Goal: Transaction & Acquisition: Purchase product/service

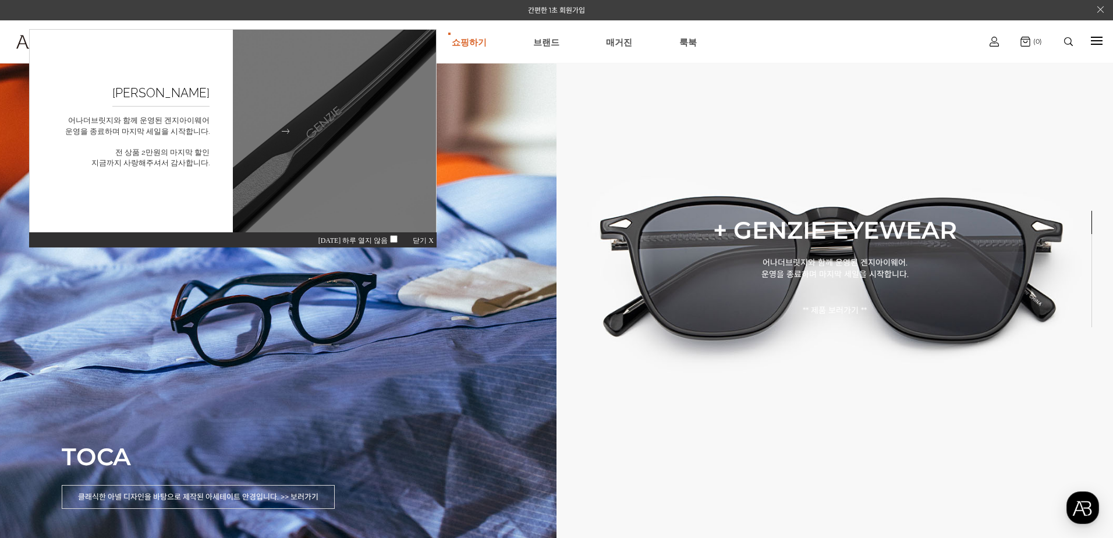
click at [317, 143] on img at bounding box center [335, 132] width 224 height 224
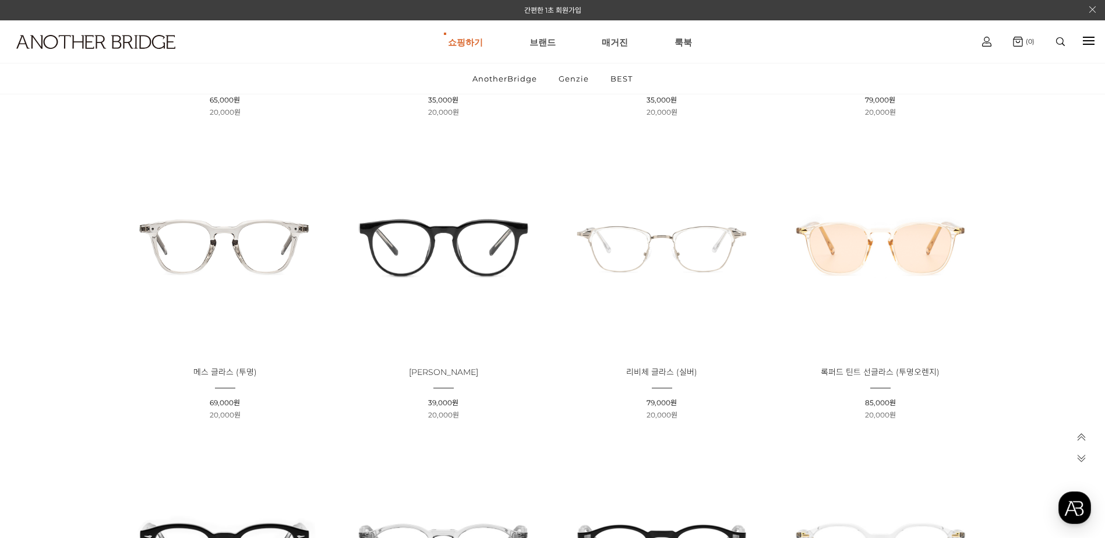
scroll to position [1106, 0]
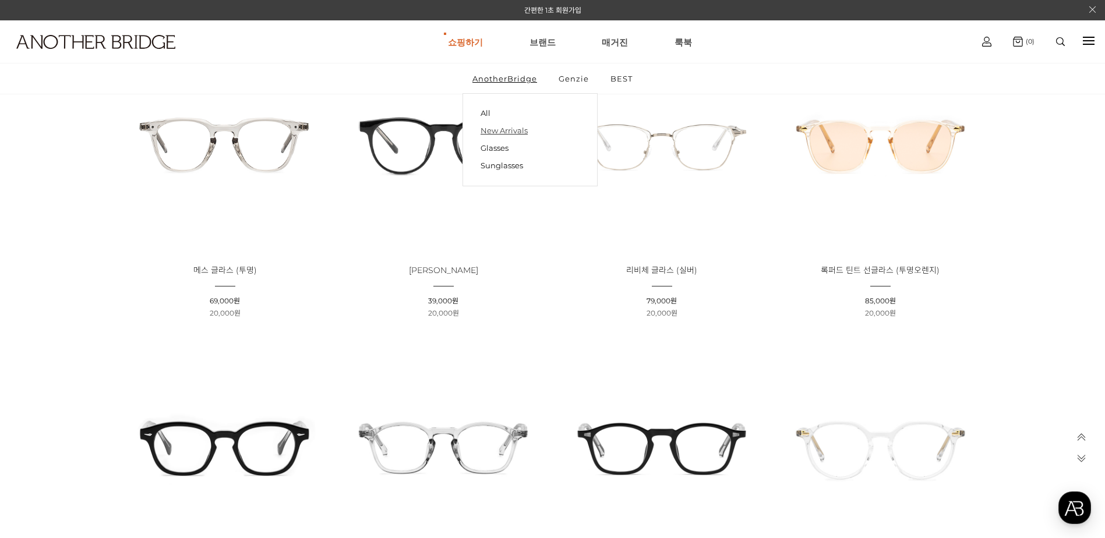
click at [496, 129] on link "New Arrivals" at bounding box center [529, 130] width 99 height 17
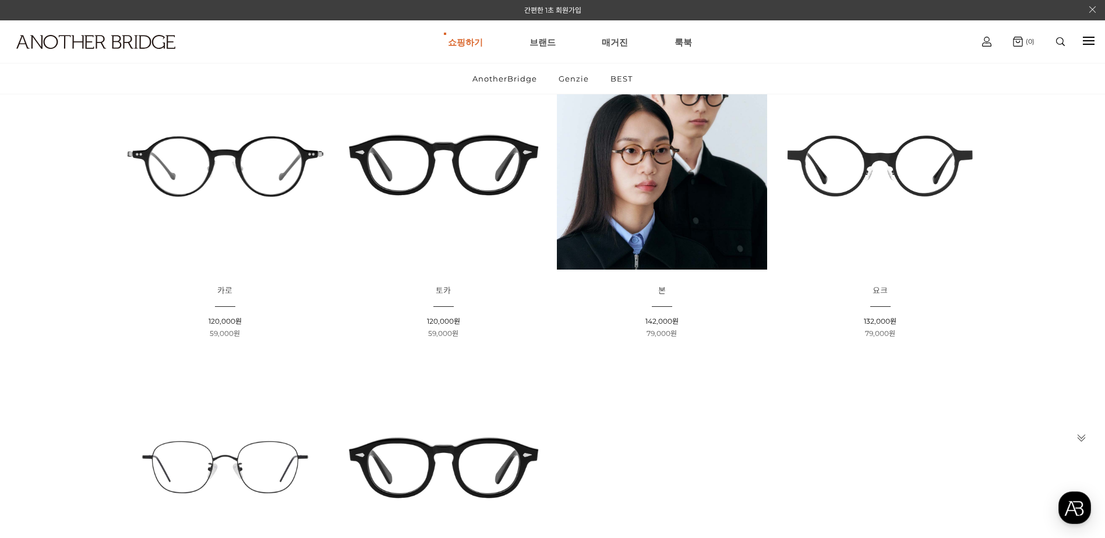
scroll to position [175, 0]
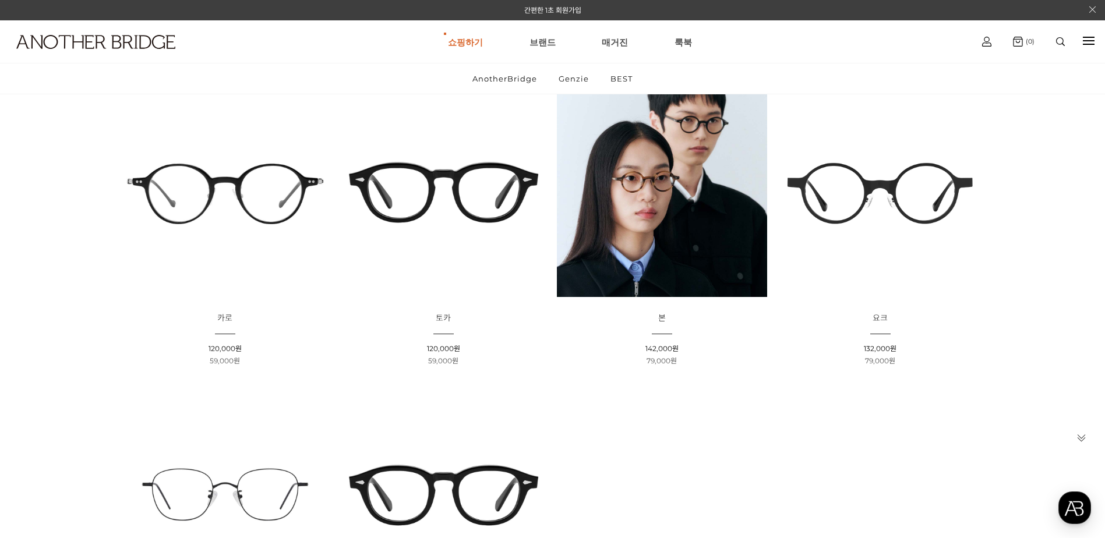
click at [472, 202] on img at bounding box center [443, 192] width 210 height 210
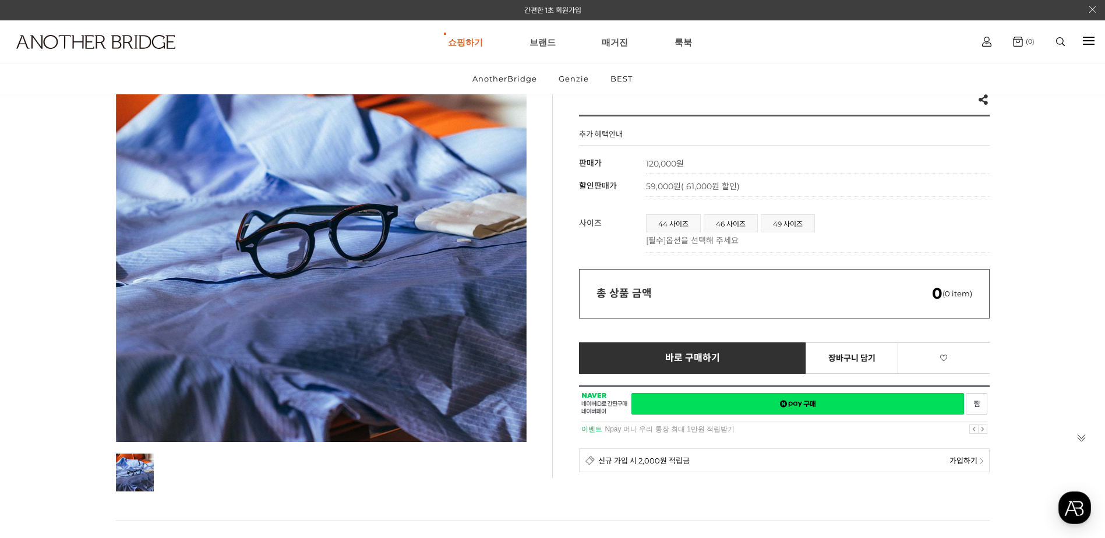
scroll to position [116, 0]
click at [777, 223] on span "49 사이즈" at bounding box center [787, 222] width 53 height 17
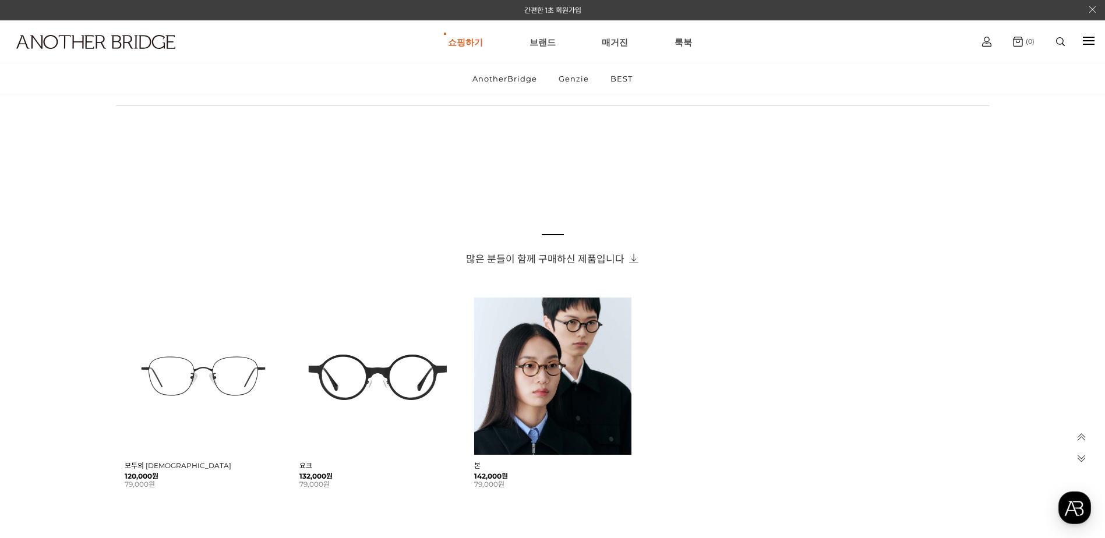
scroll to position [757, 0]
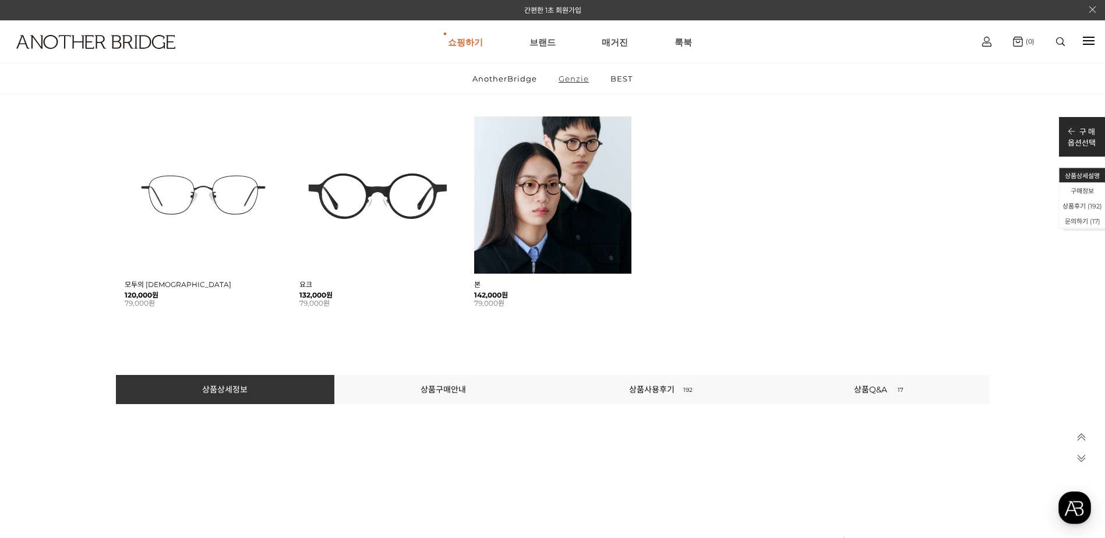
click at [578, 77] on link "Genzie" at bounding box center [574, 78] width 50 height 30
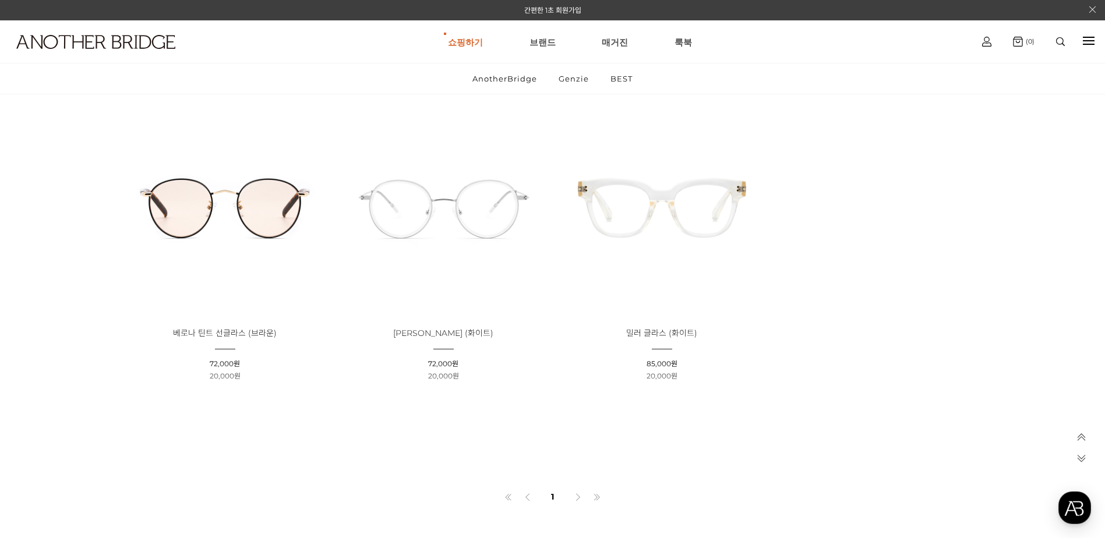
scroll to position [4076, 0]
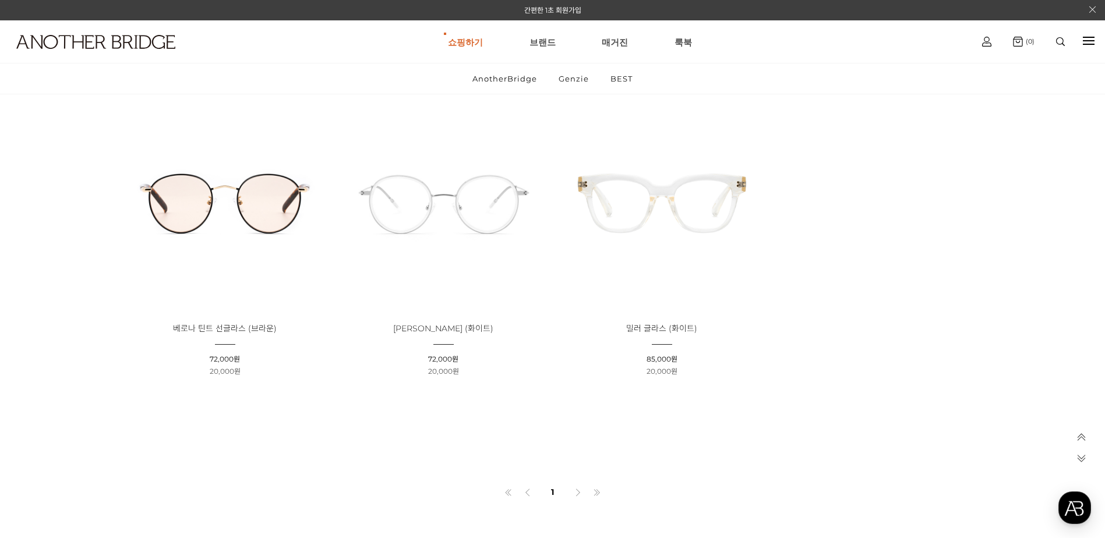
click at [480, 205] on img at bounding box center [443, 202] width 210 height 210
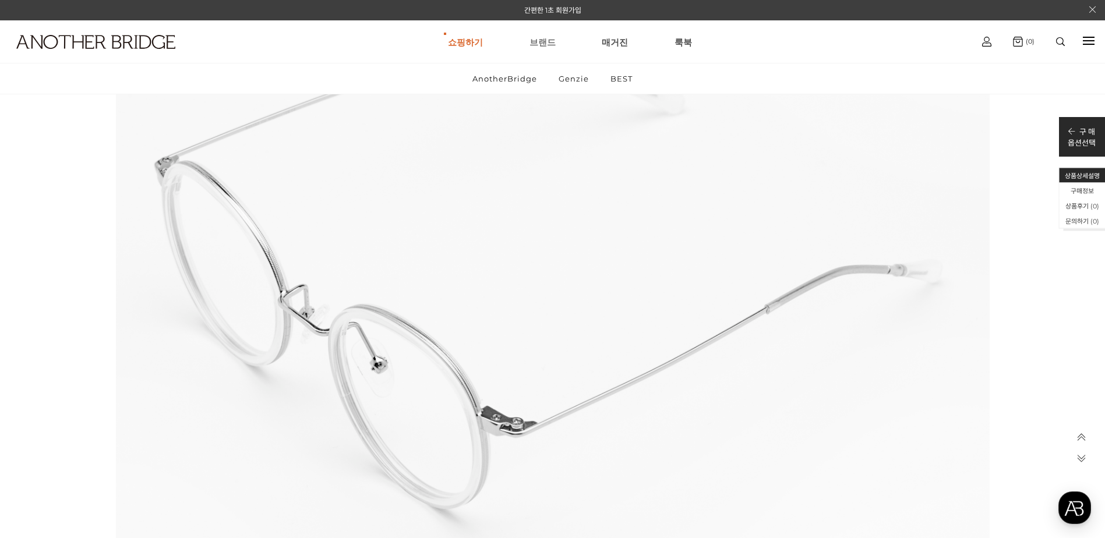
scroll to position [4397, 0]
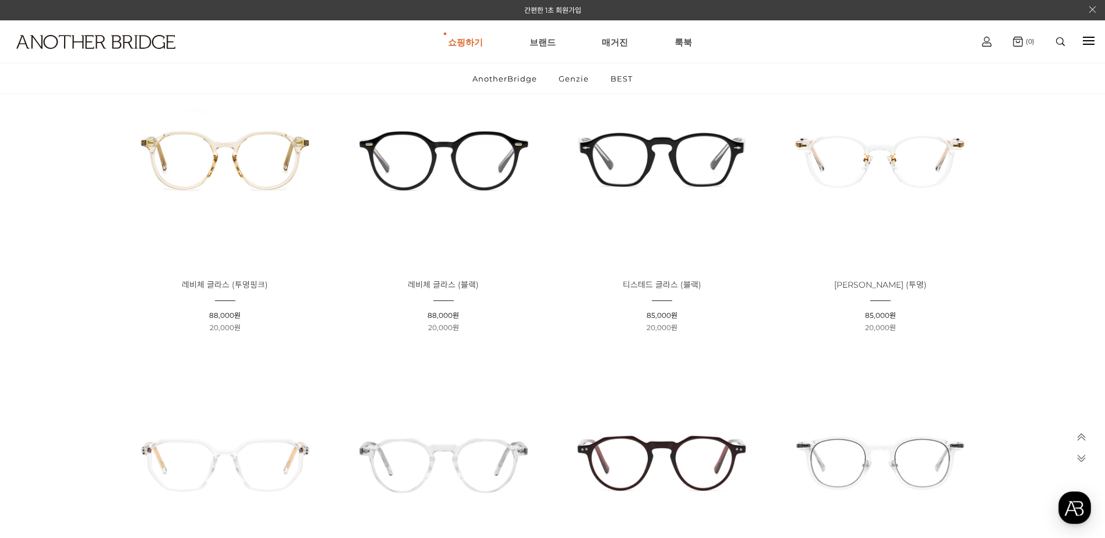
scroll to position [1863, 0]
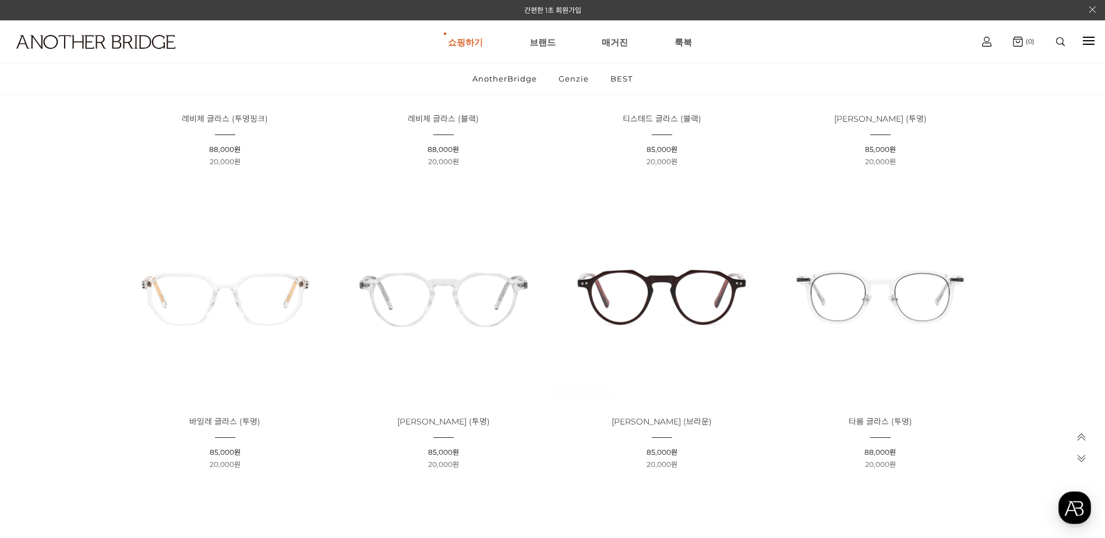
click at [693, 307] on img at bounding box center [662, 295] width 210 height 210
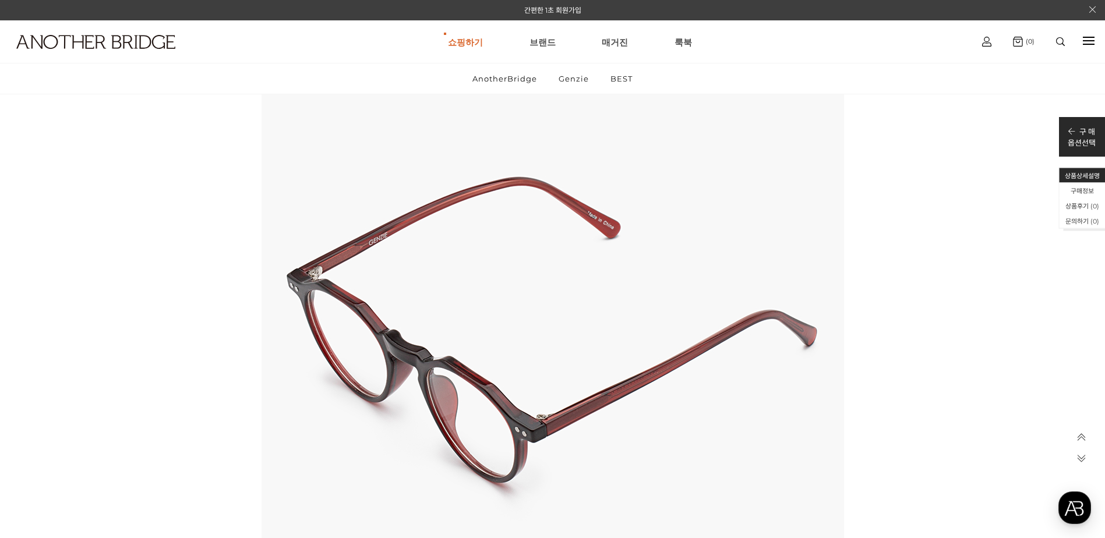
scroll to position [4600, 0]
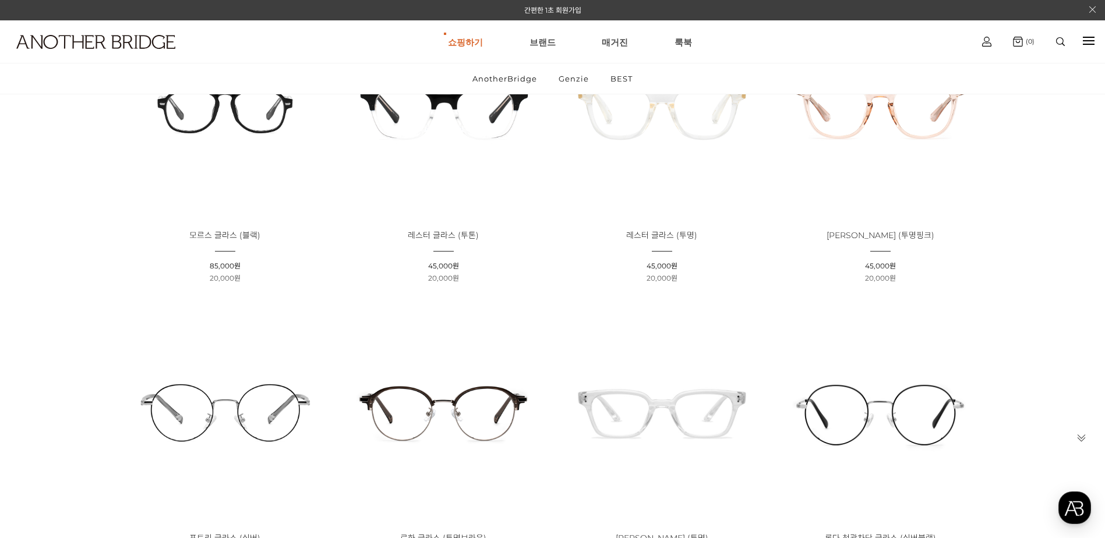
scroll to position [408, 0]
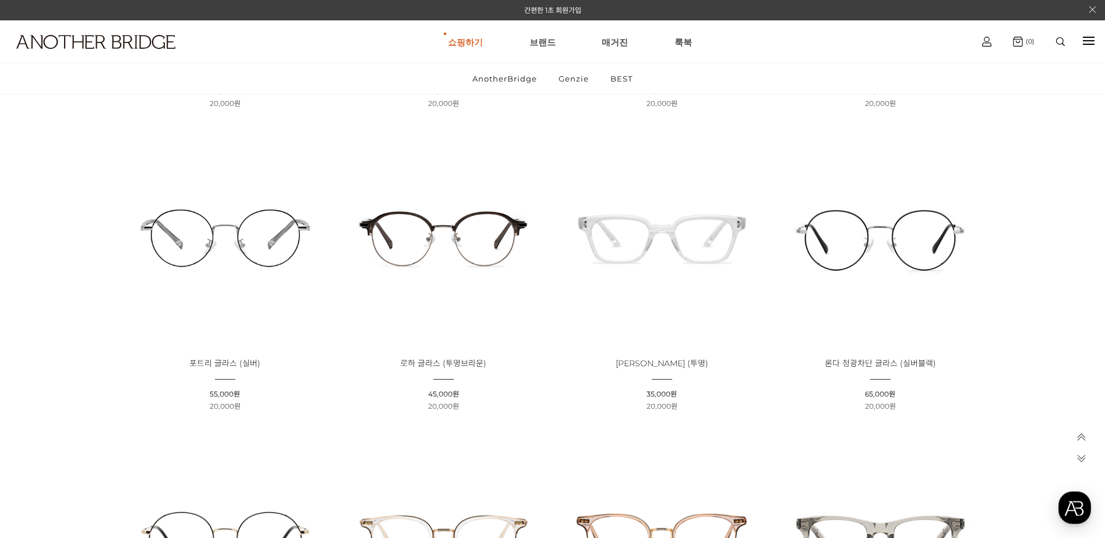
click at [444, 240] on img at bounding box center [443, 237] width 210 height 210
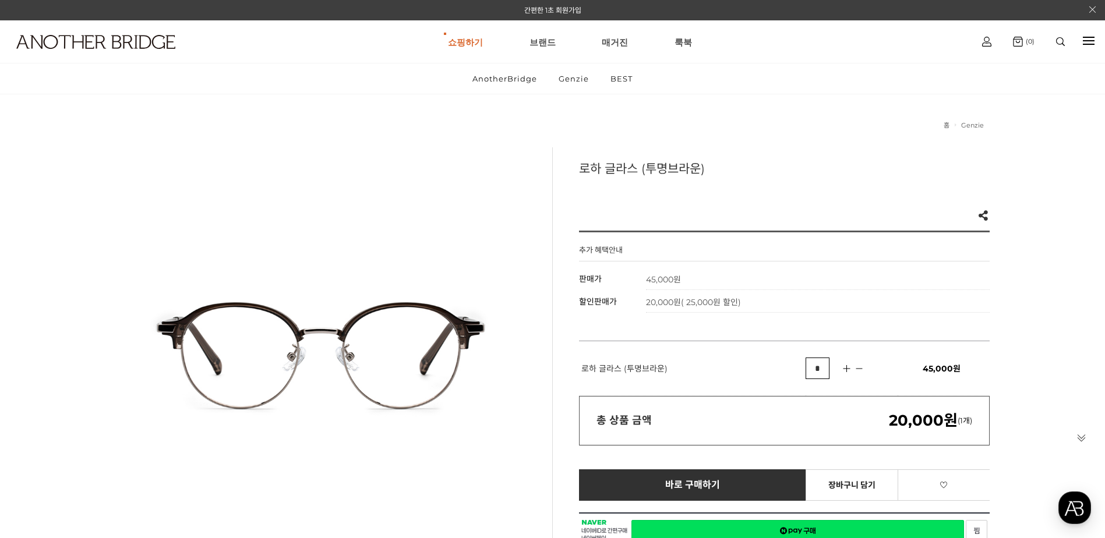
scroll to position [116, 0]
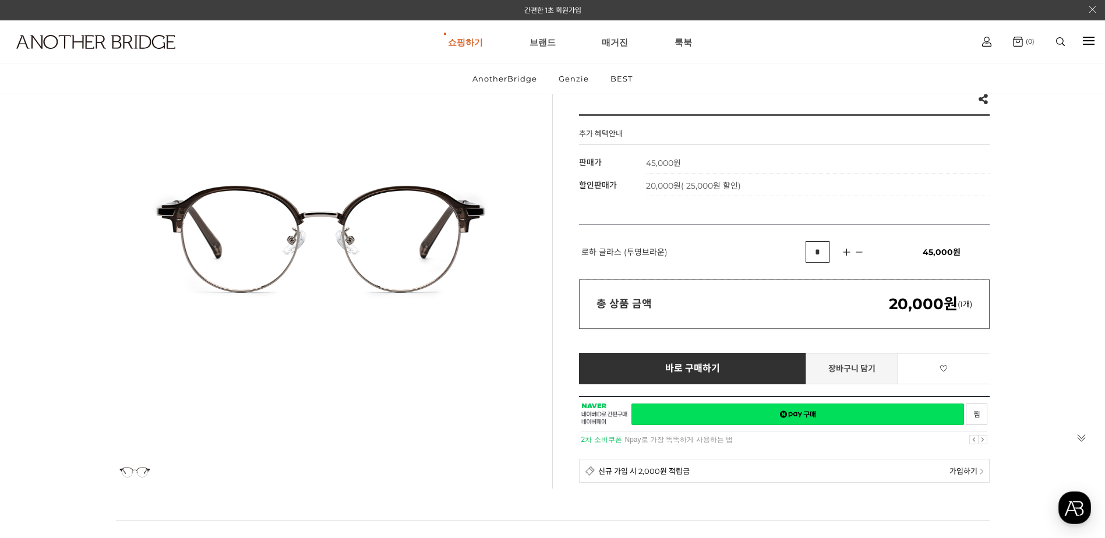
click at [844, 362] on link "장바구니 담기" at bounding box center [851, 368] width 93 height 31
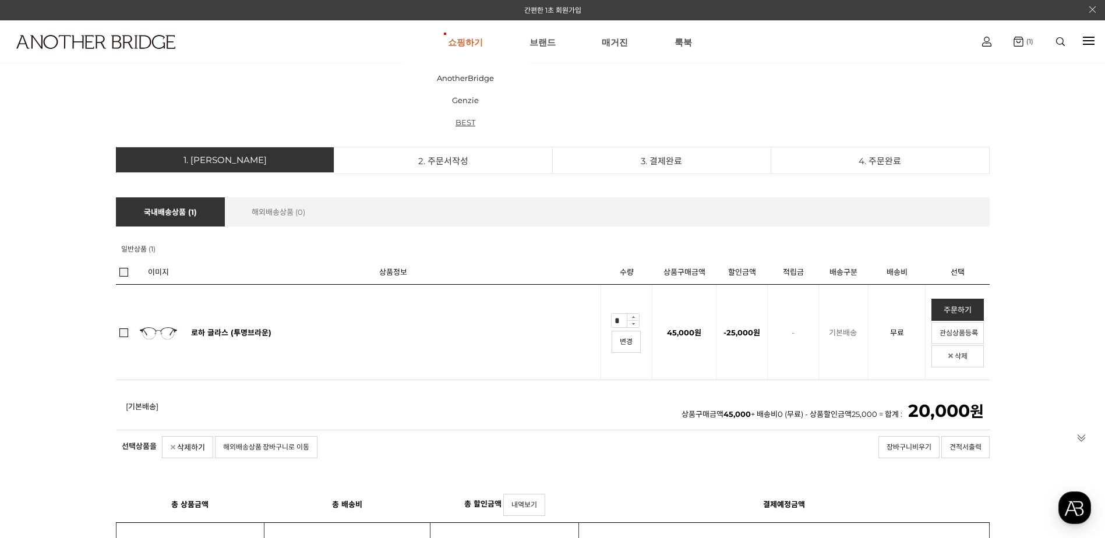
click at [474, 119] on link "BEST" at bounding box center [465, 122] width 126 height 22
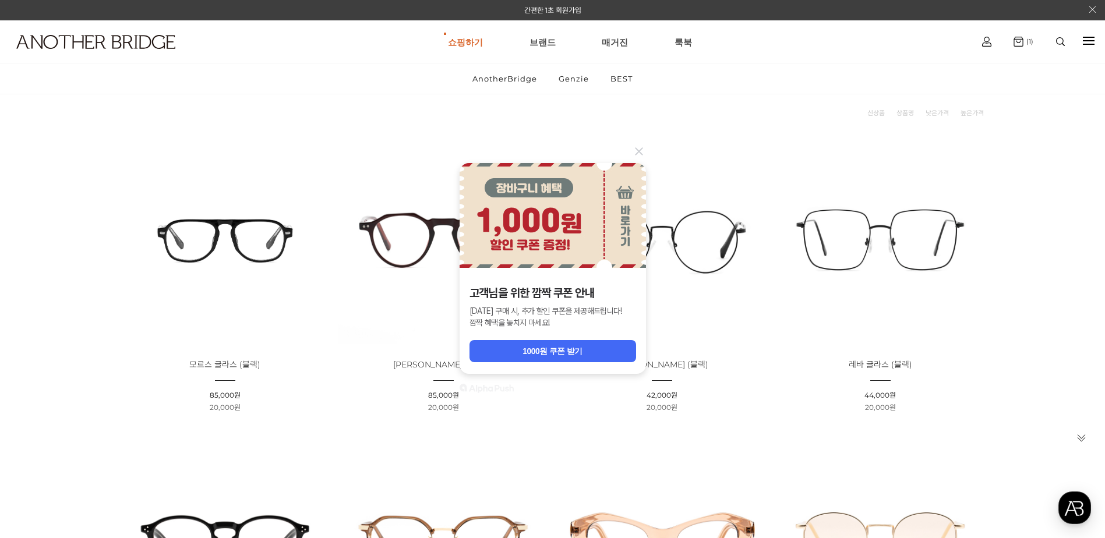
scroll to position [58, 0]
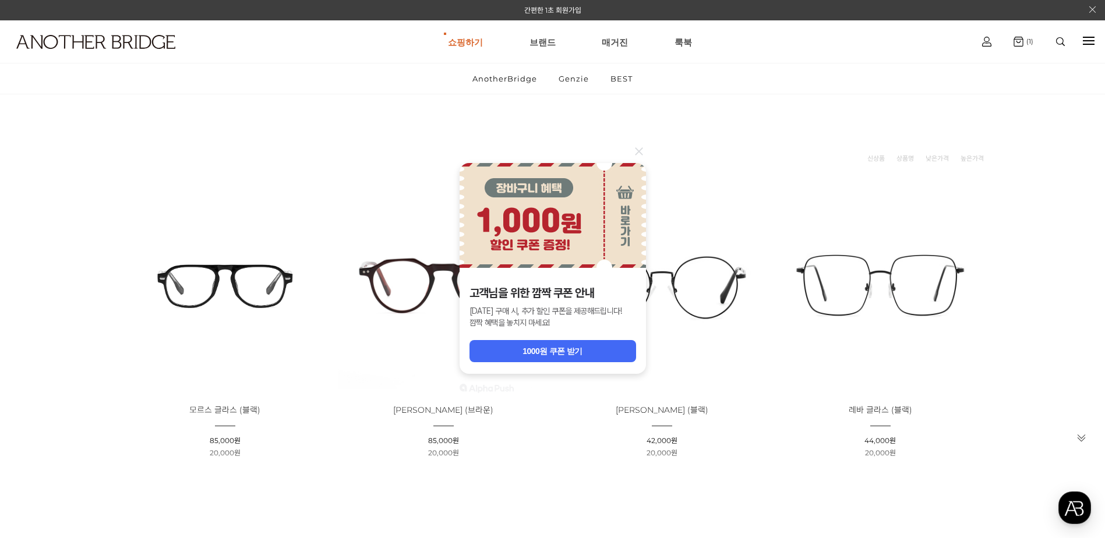
click at [639, 150] on icon at bounding box center [639, 151] width 14 height 14
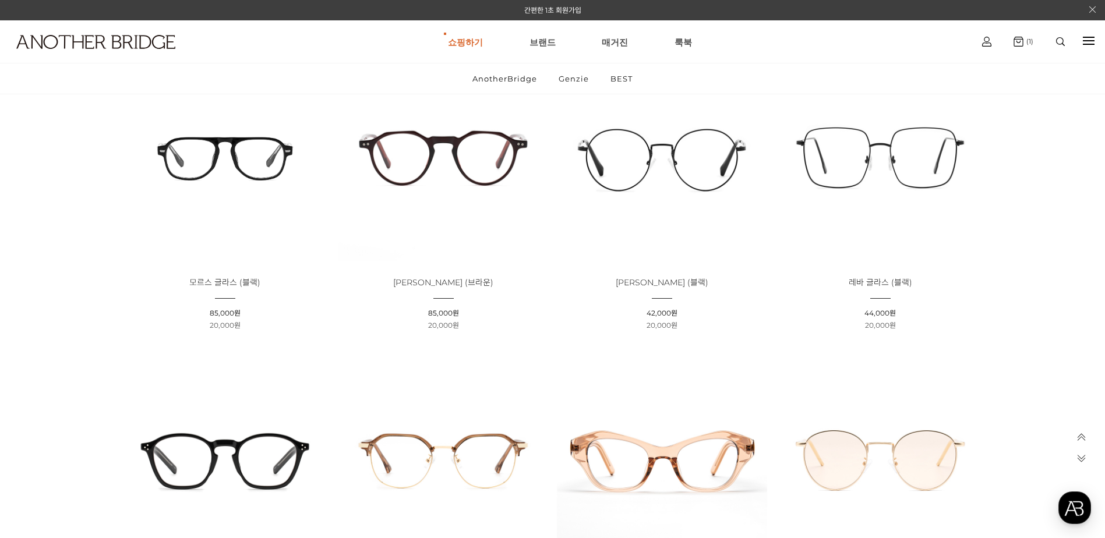
scroll to position [0, 0]
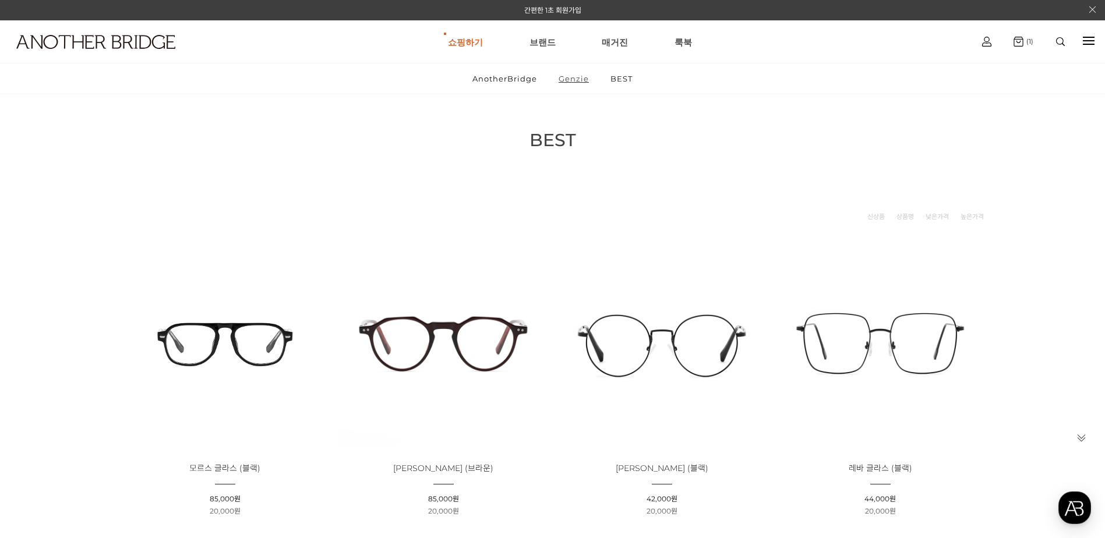
click at [574, 80] on link "Genzie" at bounding box center [574, 78] width 50 height 30
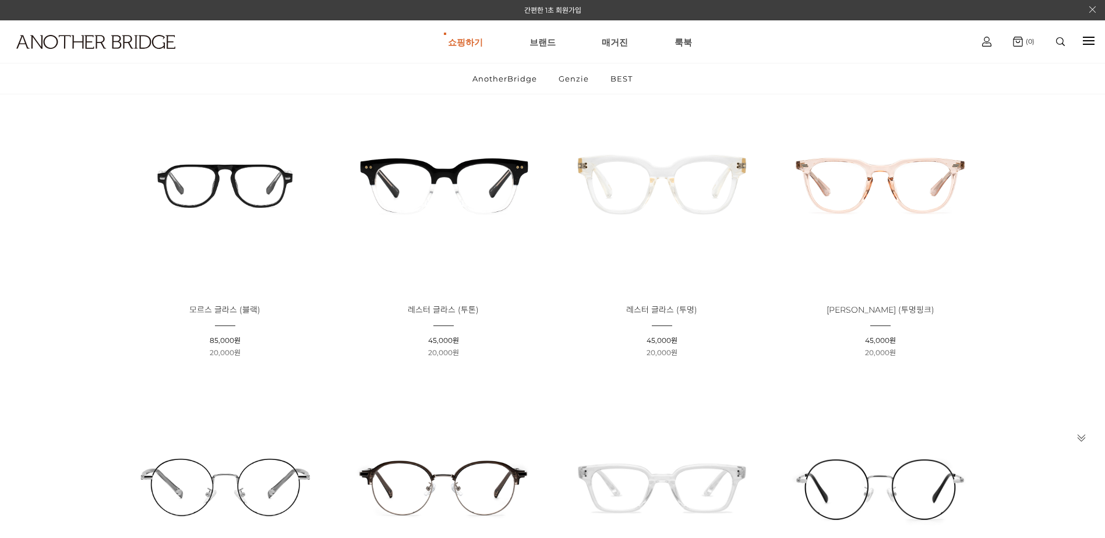
scroll to position [175, 0]
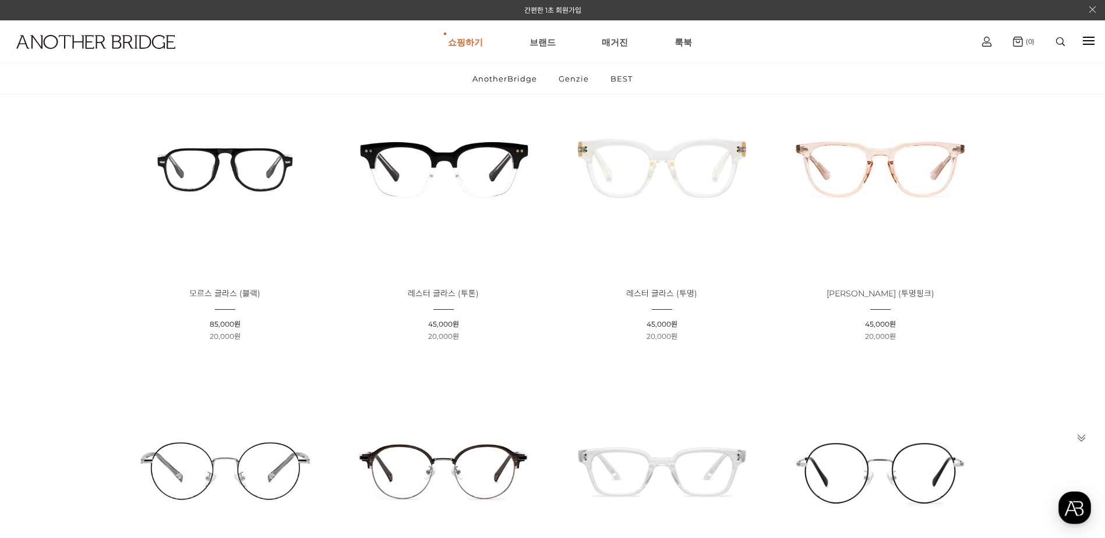
click at [451, 174] on img at bounding box center [443, 167] width 210 height 210
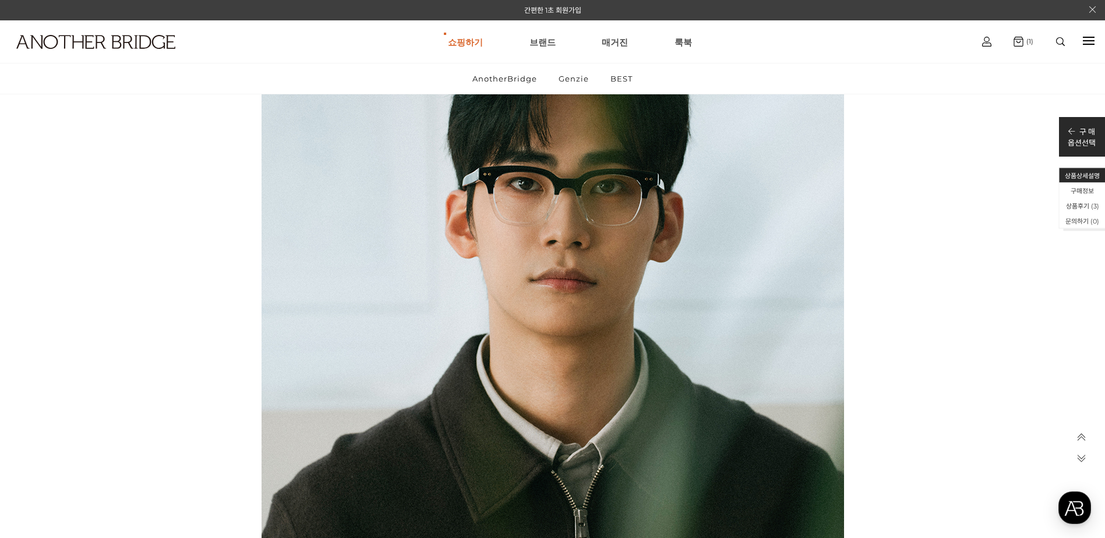
scroll to position [2679, 0]
